Goal: Transaction & Acquisition: Purchase product/service

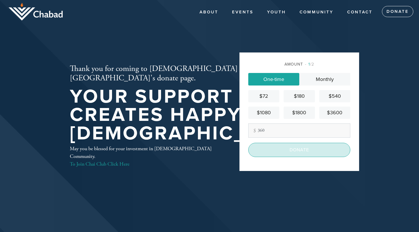
type input "360"
click at [281, 147] on input "Donate" at bounding box center [299, 150] width 102 height 14
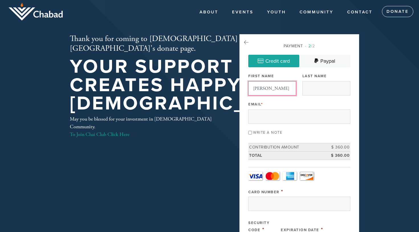
type input "[PERSON_NAME]"
type input "Crystsal"
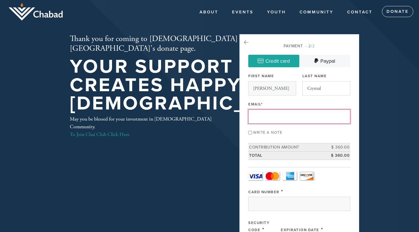
click at [317, 89] on input "Crystsal" at bounding box center [326, 88] width 48 height 14
click at [310, 91] on input "Crystsal" at bounding box center [326, 88] width 48 height 14
click at [311, 88] on input "Crystsal" at bounding box center [326, 88] width 48 height 14
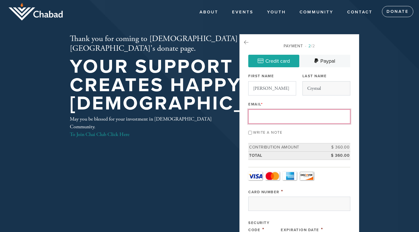
drag, startPoint x: 323, startPoint y: 90, endPoint x: 294, endPoint y: 85, distance: 29.5
drag, startPoint x: 324, startPoint y: 88, endPoint x: 306, endPoint y: 88, distance: 18.0
click at [306, 88] on input "Crystsal" at bounding box center [326, 88] width 48 height 14
type input "[EMAIL_ADDRESS][DOMAIN_NAME]"
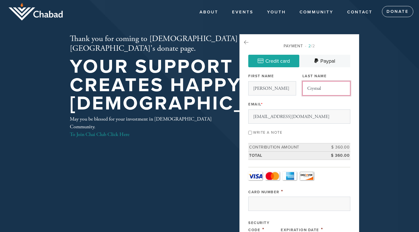
click at [311, 88] on input "Crystsal" at bounding box center [326, 88] width 48 height 14
type input "Crystal"
click at [250, 133] on input "Write a note" at bounding box center [250, 133] width 4 height 4
checkbox input "true"
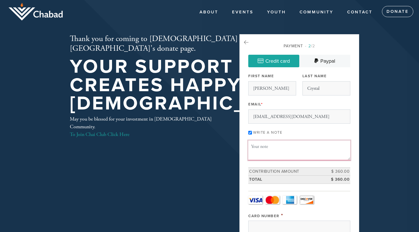
click at [271, 150] on textarea "Message or dedication" at bounding box center [299, 150] width 102 height 19
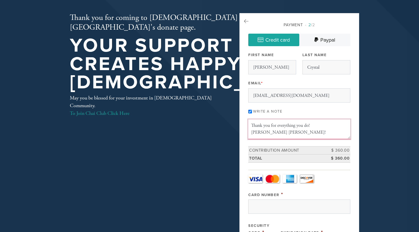
scroll to position [18, 0]
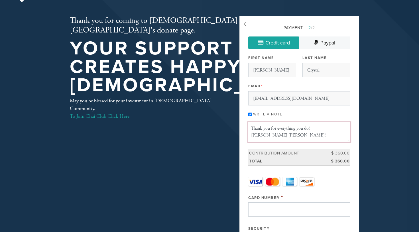
type textarea "Thank you for everything you do! [PERSON_NAME] [PERSON_NAME]!"
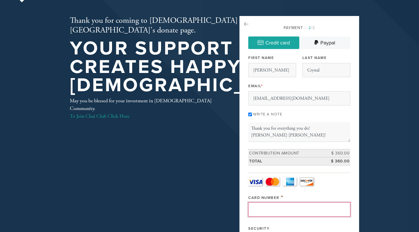
click at [291, 206] on input "Card Number" at bounding box center [299, 209] width 102 height 14
type input "[CREDIT_CARD_NUMBER]"
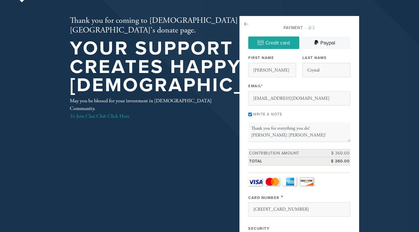
select select "9"
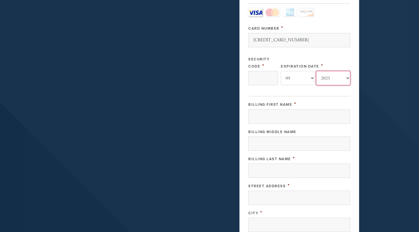
select select "2030"
click at [268, 75] on input "Security Code" at bounding box center [263, 78] width 30 height 14
type input "834"
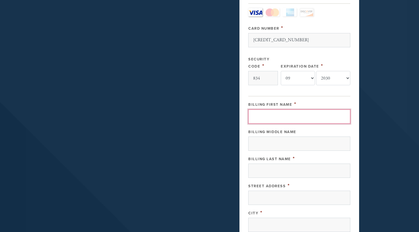
drag, startPoint x: 269, startPoint y: 114, endPoint x: 269, endPoint y: 106, distance: 8.0
click at [269, 114] on input "Billing First Name" at bounding box center [299, 116] width 102 height 14
type input "[PERSON_NAME]"
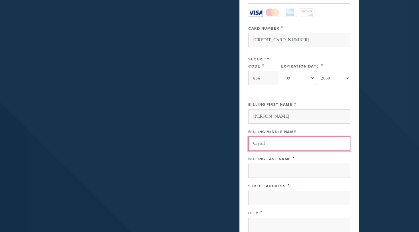
click at [258, 143] on input "Crystal" at bounding box center [299, 144] width 102 height 14
type input "H"
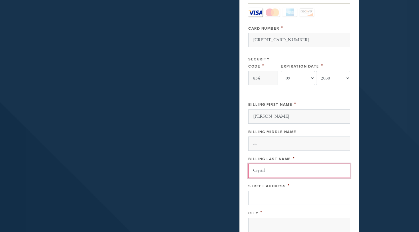
type input "Crystal"
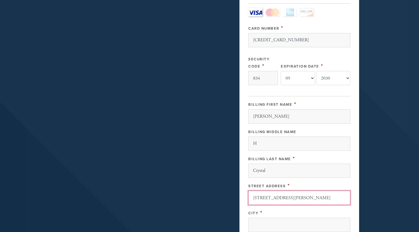
type input "[STREET_ADDRESS][PERSON_NAME]"
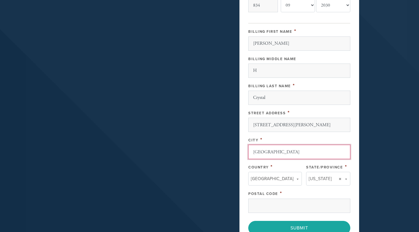
scroll to position [262, 0]
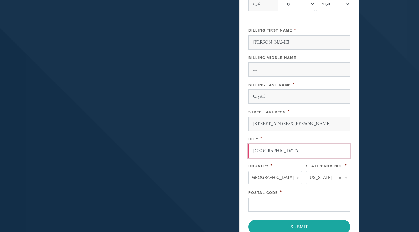
type input "[GEOGRAPHIC_DATA]"
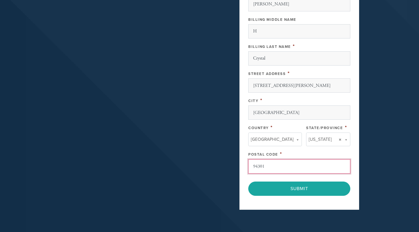
scroll to position [301, 0]
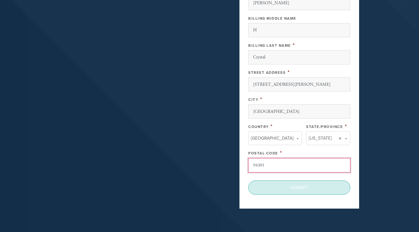
type input "94301"
click at [303, 184] on input "Submit" at bounding box center [299, 187] width 102 height 14
